Goal: Task Accomplishment & Management: Complete application form

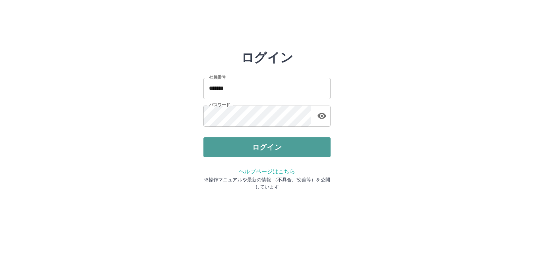
click at [246, 147] on button "ログイン" at bounding box center [266, 147] width 127 height 20
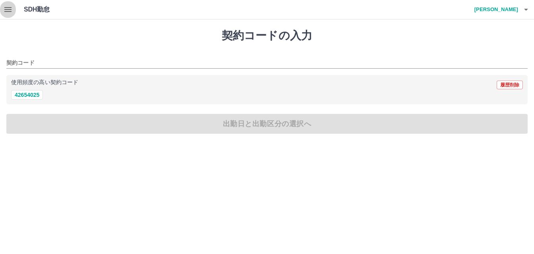
click at [9, 9] on icon "button" at bounding box center [8, 10] width 10 height 10
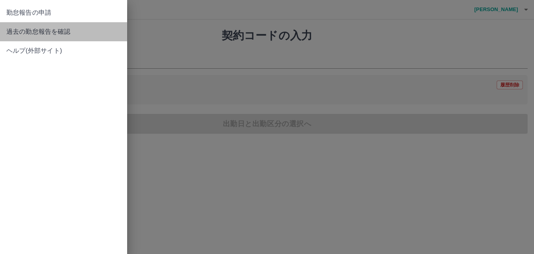
click at [18, 30] on span "過去の勤怠報告を確認" at bounding box center [63, 32] width 114 height 10
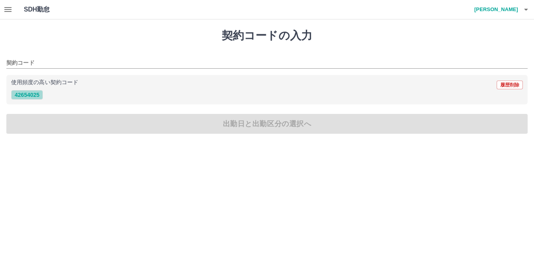
click at [19, 95] on button "42654025" at bounding box center [27, 95] width 32 height 10
type input "********"
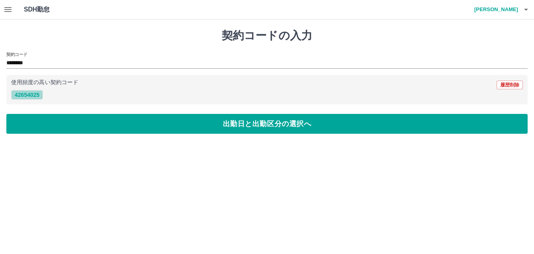
click at [19, 95] on button "42654025" at bounding box center [27, 95] width 32 height 10
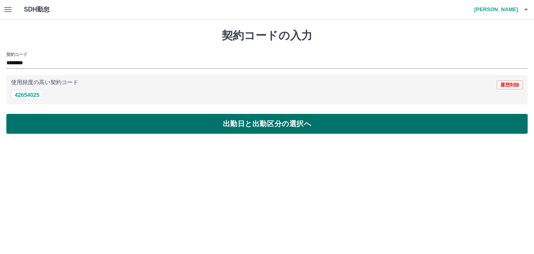
click at [27, 118] on button "出勤日と出勤区分の選択へ" at bounding box center [266, 124] width 521 height 20
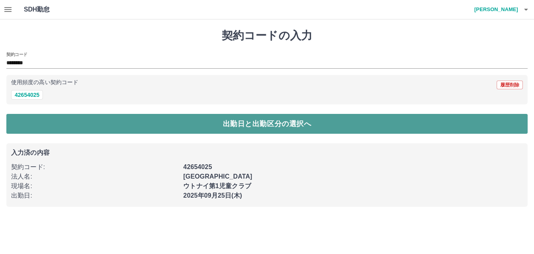
click at [27, 118] on button "出勤日と出勤区分の選択へ" at bounding box center [266, 124] width 521 height 20
click at [191, 120] on button "出勤日と出勤区分の選択へ" at bounding box center [266, 124] width 521 height 20
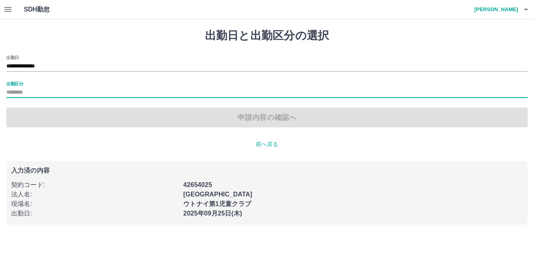
click at [23, 91] on input "出勤区分" at bounding box center [266, 93] width 521 height 10
drag, startPoint x: 21, startPoint y: 95, endPoint x: 14, endPoint y: 86, distance: 10.8
click at [14, 86] on div "出勤区分" at bounding box center [266, 89] width 521 height 17
click at [14, 86] on label "出勤区分" at bounding box center [14, 84] width 17 height 6
click at [14, 88] on input "出勤区分" at bounding box center [266, 93] width 521 height 10
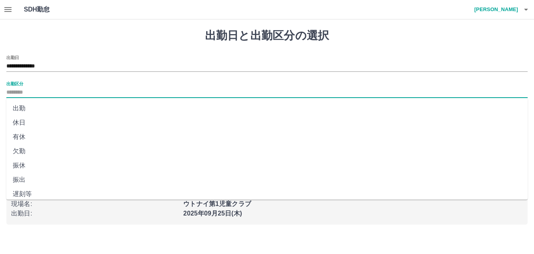
click at [15, 93] on input "出勤区分" at bounding box center [266, 93] width 521 height 10
click at [17, 105] on li "出勤" at bounding box center [266, 108] width 521 height 14
type input "**"
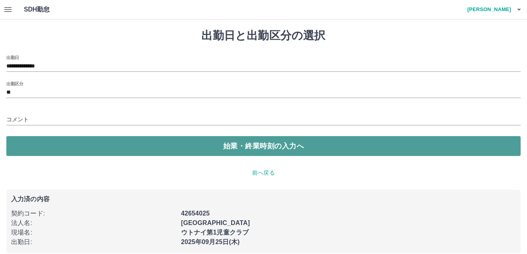
click at [66, 151] on button "始業・終業時刻の入力へ" at bounding box center [263, 146] width 515 height 20
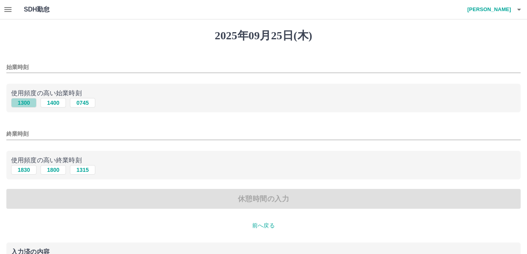
click at [19, 104] on button "1300" at bounding box center [23, 103] width 25 height 10
type input "****"
click at [28, 170] on button "1830" at bounding box center [23, 170] width 25 height 10
type input "****"
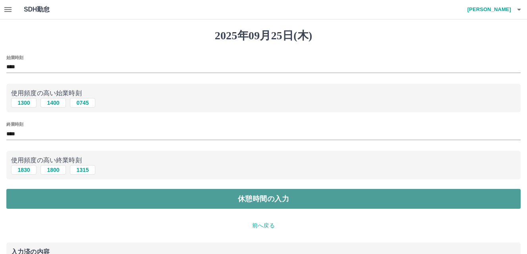
click at [46, 201] on button "休憩時間の入力" at bounding box center [263, 199] width 515 height 20
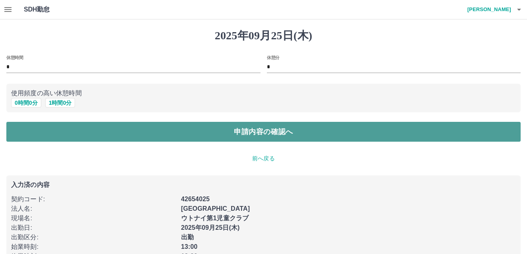
click at [85, 131] on button "申請内容の確認へ" at bounding box center [263, 132] width 515 height 20
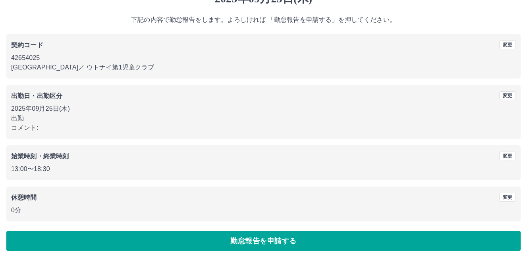
scroll to position [43, 0]
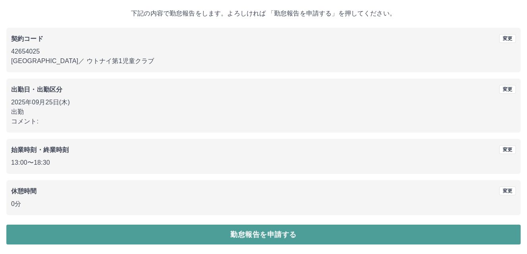
click at [480, 243] on button "勤怠報告を申請する" at bounding box center [263, 235] width 515 height 20
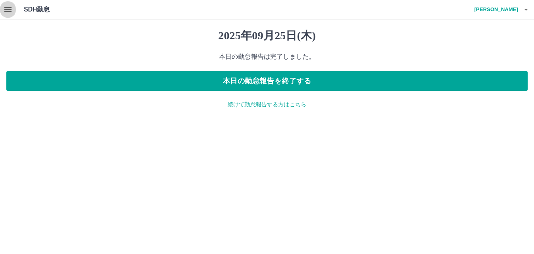
click at [11, 7] on icon "button" at bounding box center [8, 10] width 10 height 10
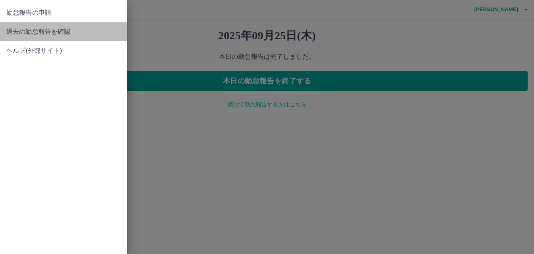
click at [8, 37] on link "過去の勤怠報告を確認" at bounding box center [63, 31] width 127 height 19
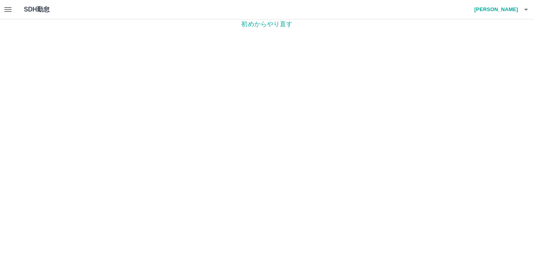
click at [497, 11] on h4 "[PERSON_NAME]" at bounding box center [494, 9] width 48 height 19
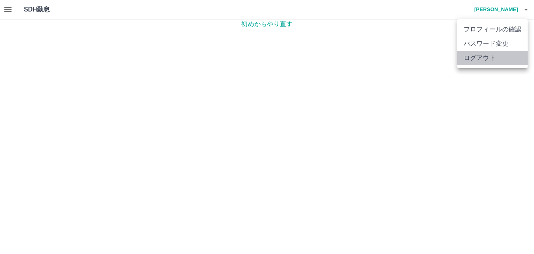
click at [486, 57] on li "ログアウト" at bounding box center [492, 58] width 70 height 14
click at [484, 62] on li "ログアウト" at bounding box center [492, 58] width 70 height 14
